Goal: Information Seeking & Learning: Learn about a topic

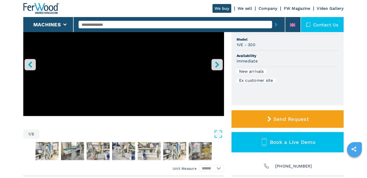
scroll to position [25, 0]
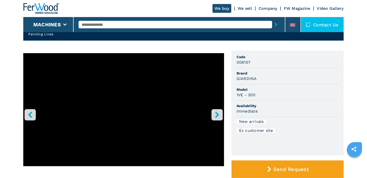
click at [217, 115] on icon "right-button" at bounding box center [217, 114] width 4 height 6
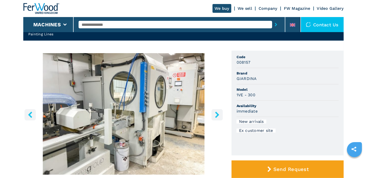
click at [217, 115] on icon "right-button" at bounding box center [217, 114] width 4 height 6
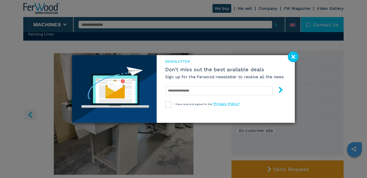
click at [291, 59] on image at bounding box center [293, 56] width 11 height 11
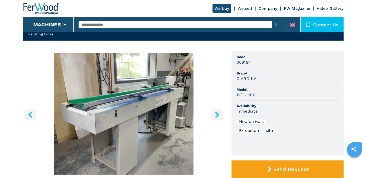
scroll to position [50, 0]
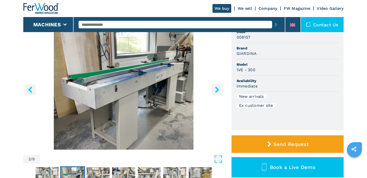
click at [215, 89] on icon "right-button" at bounding box center [217, 89] width 6 height 6
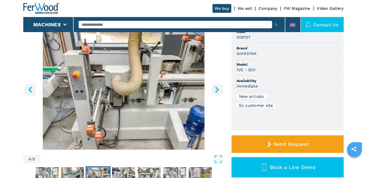
click at [215, 89] on icon "right-button" at bounding box center [217, 89] width 6 height 6
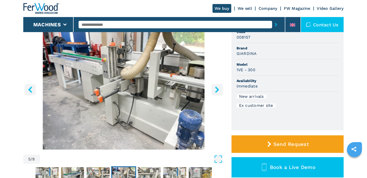
click at [215, 89] on icon "right-button" at bounding box center [217, 89] width 6 height 6
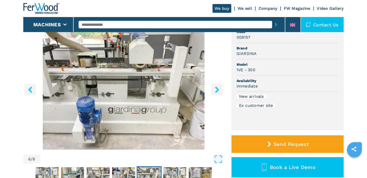
click at [215, 89] on icon "right-button" at bounding box center [217, 89] width 6 height 6
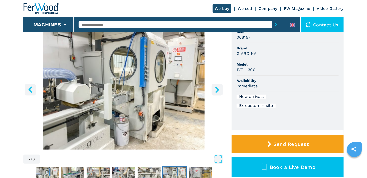
click at [215, 89] on icon "right-button" at bounding box center [217, 89] width 6 height 6
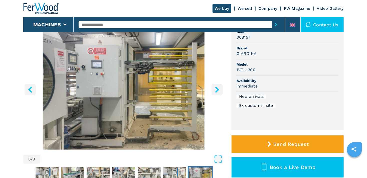
click at [215, 89] on icon "right-button" at bounding box center [217, 89] width 6 height 6
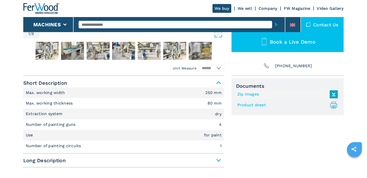
scroll to position [200, 0]
